Goal: Task Accomplishment & Management: Manage account settings

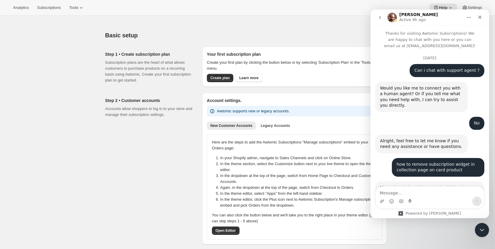
click at [399, 191] on textarea "Message…" at bounding box center [429, 191] width 108 height 10
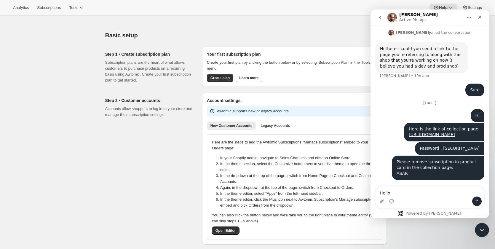
type textarea "Hello ?"
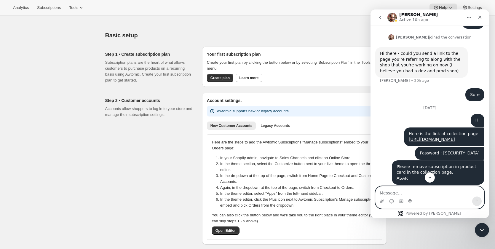
scroll to position [527, 0]
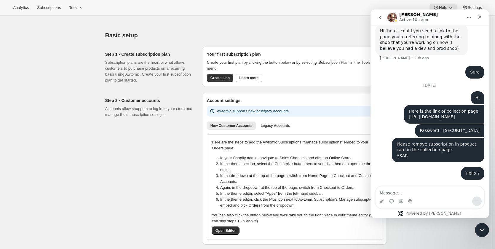
click at [431, 114] on link "https://gdsytg-gf.myshopify.com/collections/seasonings?preview_theme_id=1489720…" at bounding box center [431, 116] width 46 height 5
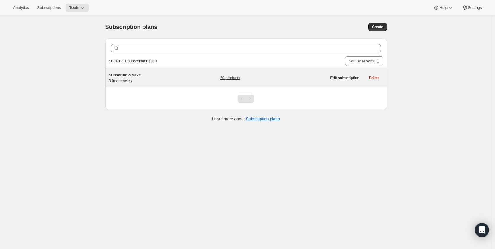
click at [175, 77] on h5 "Subscribe & save" at bounding box center [146, 75] width 74 height 6
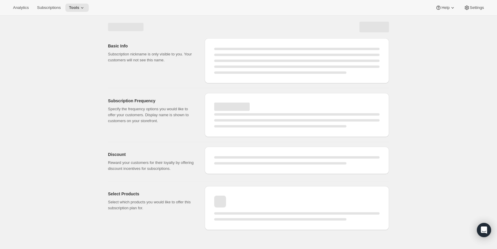
select select "WEEK"
select select "MONTH"
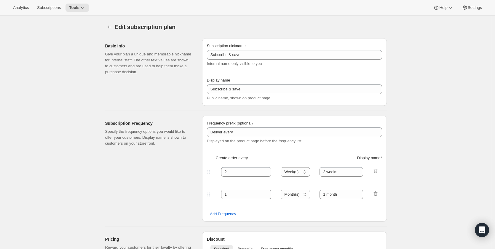
type input "Deliver"
type input "1"
type input "Weekly"
type input "Monthly"
type input "10"
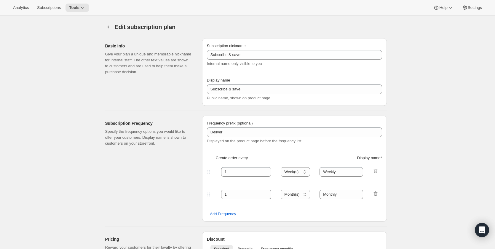
select select "MONTH"
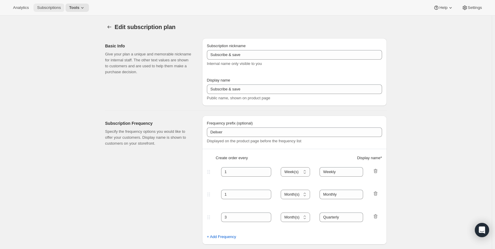
click at [40, 6] on span "Subscriptions" at bounding box center [49, 7] width 24 height 5
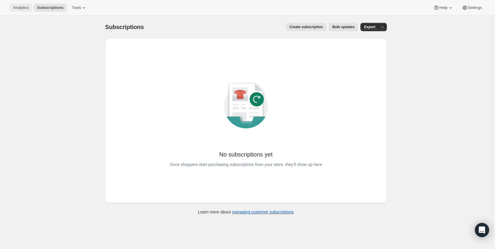
click at [23, 7] on span "Analytics" at bounding box center [21, 7] width 16 height 5
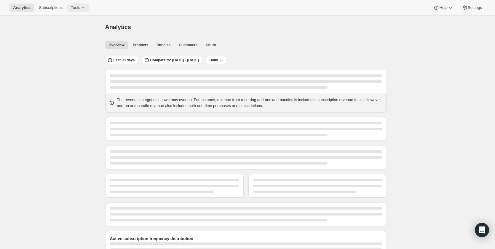
click at [72, 9] on span "Tools" at bounding box center [75, 7] width 9 height 5
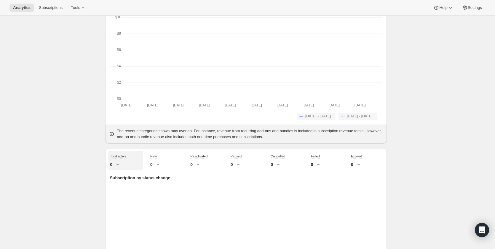
scroll to position [30, 0]
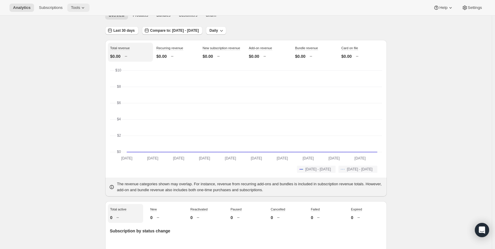
click at [75, 4] on button "Tools" at bounding box center [78, 8] width 22 height 8
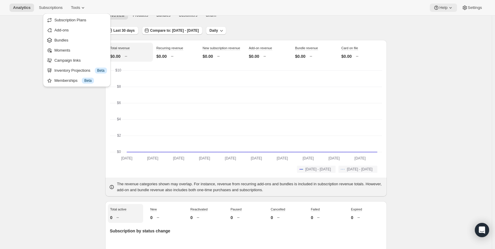
click at [447, 6] on span "Help" at bounding box center [443, 7] width 8 height 5
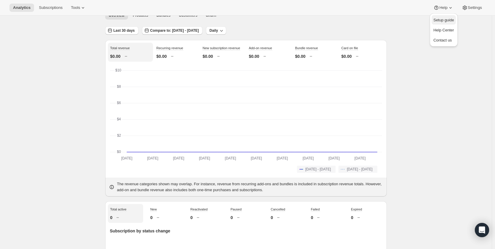
click at [436, 22] on span "Setup guide" at bounding box center [443, 20] width 20 height 4
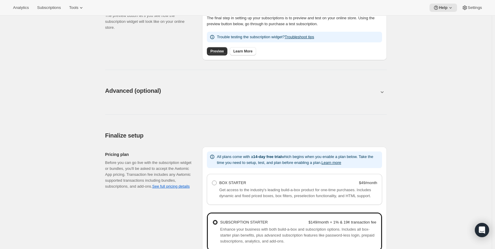
scroll to position [247, 0]
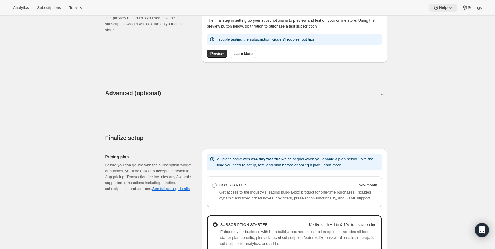
click at [450, 5] on icon at bounding box center [450, 8] width 6 height 6
click at [447, 31] on span "Help Center" at bounding box center [443, 30] width 20 height 4
click at [482, 227] on icon "Open Intercom Messenger" at bounding box center [482, 230] width 8 height 8
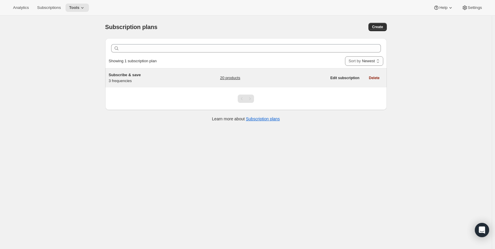
click at [183, 76] on h5 "Subscribe & save" at bounding box center [146, 75] width 74 height 6
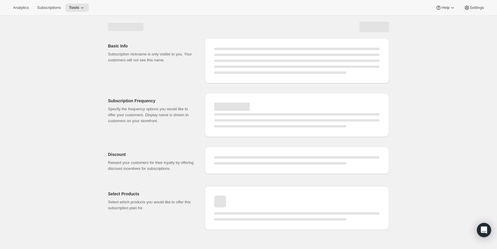
select select "WEEK"
select select "MONTH"
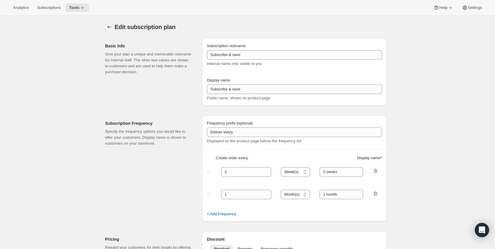
type input "Deliver"
type input "1"
type input "Weekly"
type input "Monthly"
type input "10"
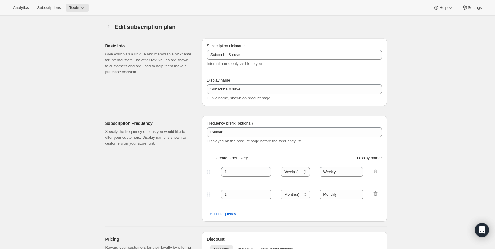
select select "MONTH"
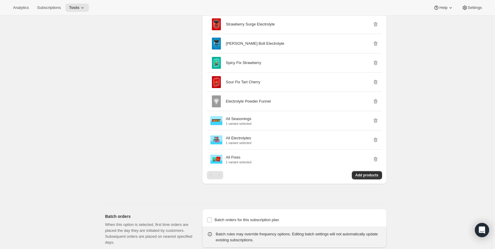
scroll to position [651, 0]
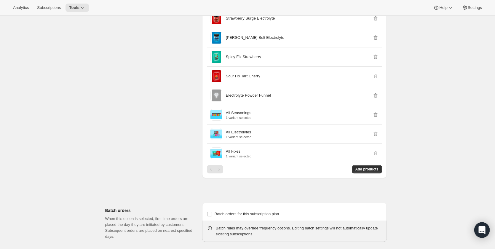
click at [476, 230] on div "Open Intercom Messenger" at bounding box center [482, 230] width 16 height 16
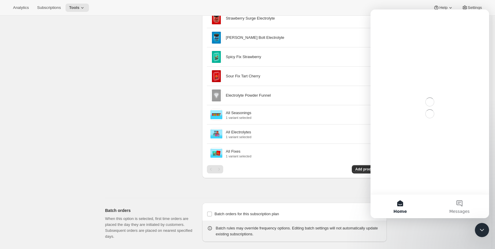
scroll to position [0, 0]
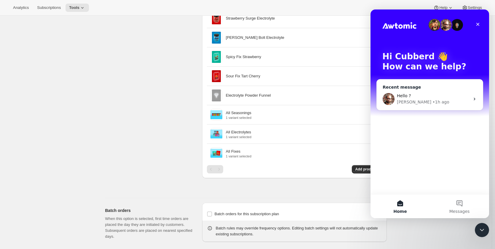
click at [435, 99] on div "Brian • 1h ago" at bounding box center [433, 102] width 73 height 6
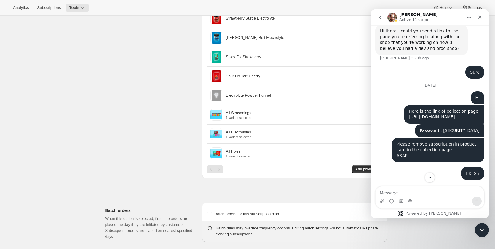
scroll to position [527, 0]
click at [438, 193] on textarea "Message…" at bounding box center [429, 191] width 108 height 10
click at [426, 191] on textarea "Message…" at bounding box center [429, 191] width 108 height 10
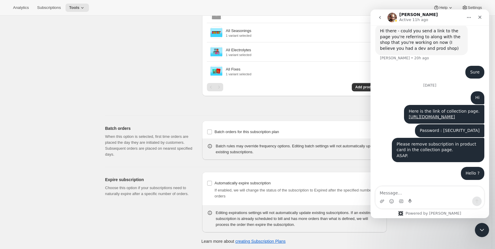
scroll to position [735, 0]
click at [477, 227] on icon "Close Intercom Messenger" at bounding box center [480, 228] width 7 height 7
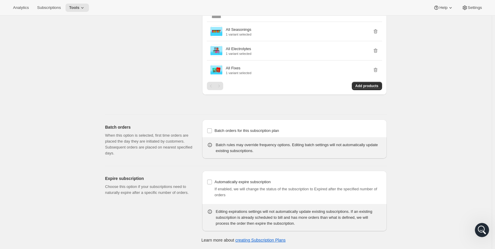
scroll to position [0, 0]
click at [445, 9] on span "Help" at bounding box center [443, 7] width 8 height 5
click at [439, 40] on span "Contact us" at bounding box center [442, 40] width 18 height 4
click at [473, 234] on div "Open Intercom Messenger" at bounding box center [480, 229] width 14 height 14
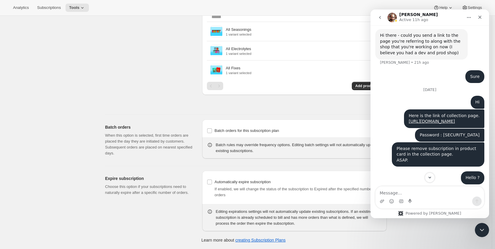
scroll to position [527, 0]
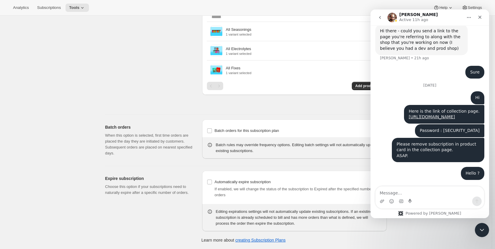
click at [469, 17] on icon "Home" at bounding box center [468, 17] width 5 height 5
click at [482, 231] on icon "Close Intercom Messenger" at bounding box center [480, 228] width 7 height 7
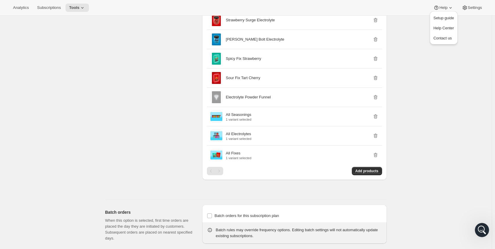
scroll to position [646, 0]
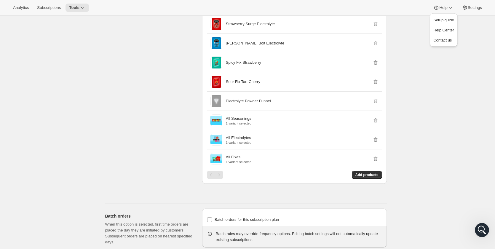
click at [468, 10] on button "Settings" at bounding box center [471, 8] width 27 height 8
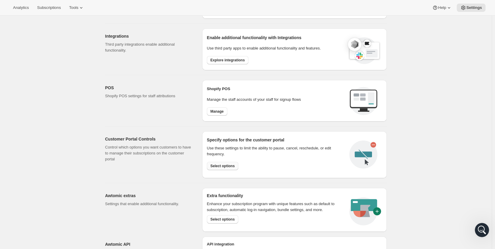
scroll to position [221, 0]
